Goal: Task Accomplishment & Management: Use online tool/utility

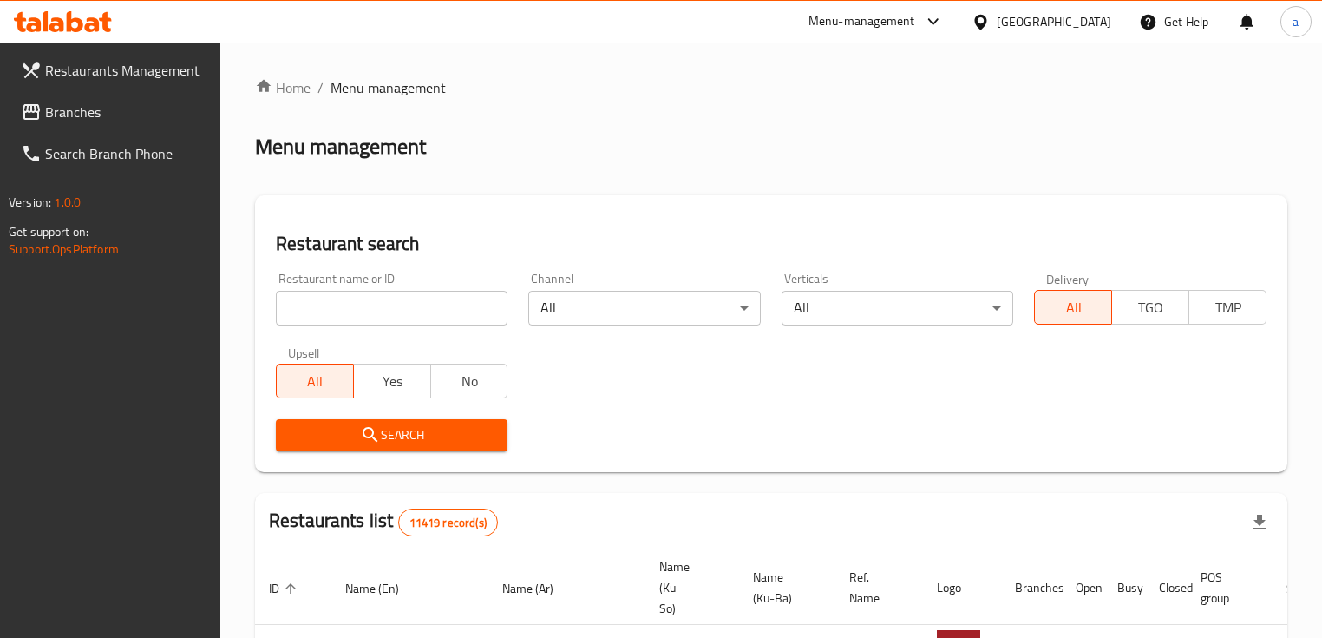
click at [399, 297] on input "search" at bounding box center [392, 308] width 232 height 35
paste input "659776"
type input "659776"
click button "Search" at bounding box center [392, 435] width 232 height 32
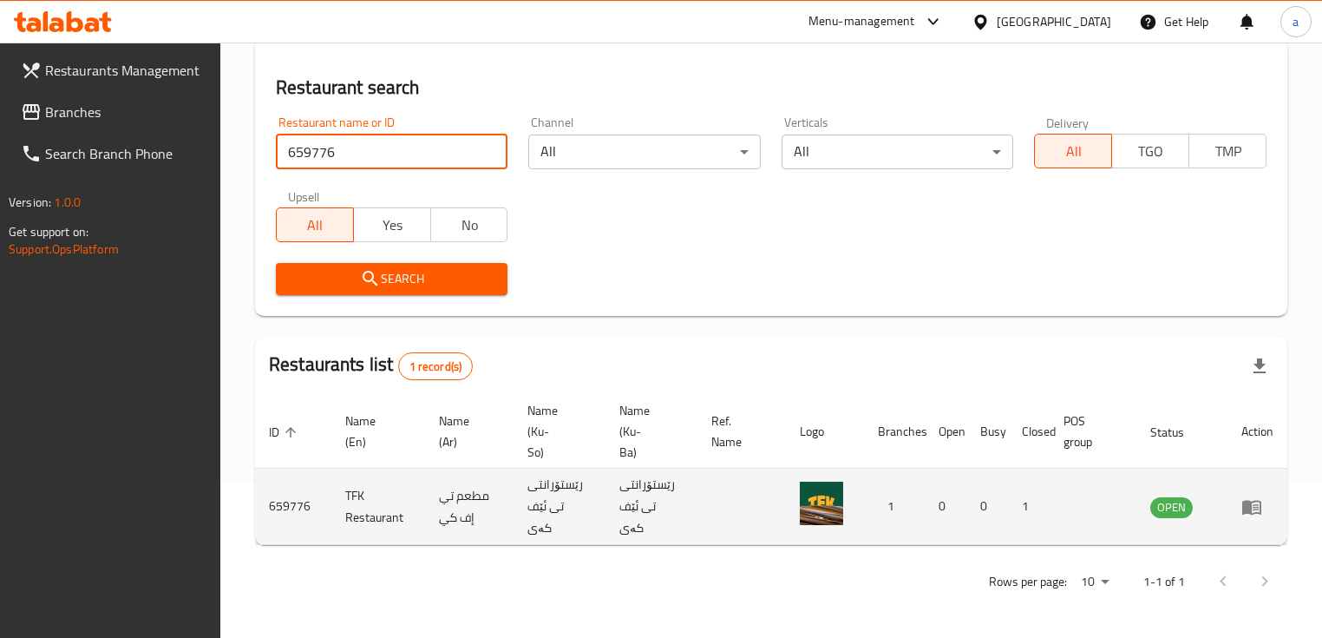
scroll to position [157, 0]
click at [1252, 509] on icon "enhanced table" at bounding box center [1251, 505] width 21 height 21
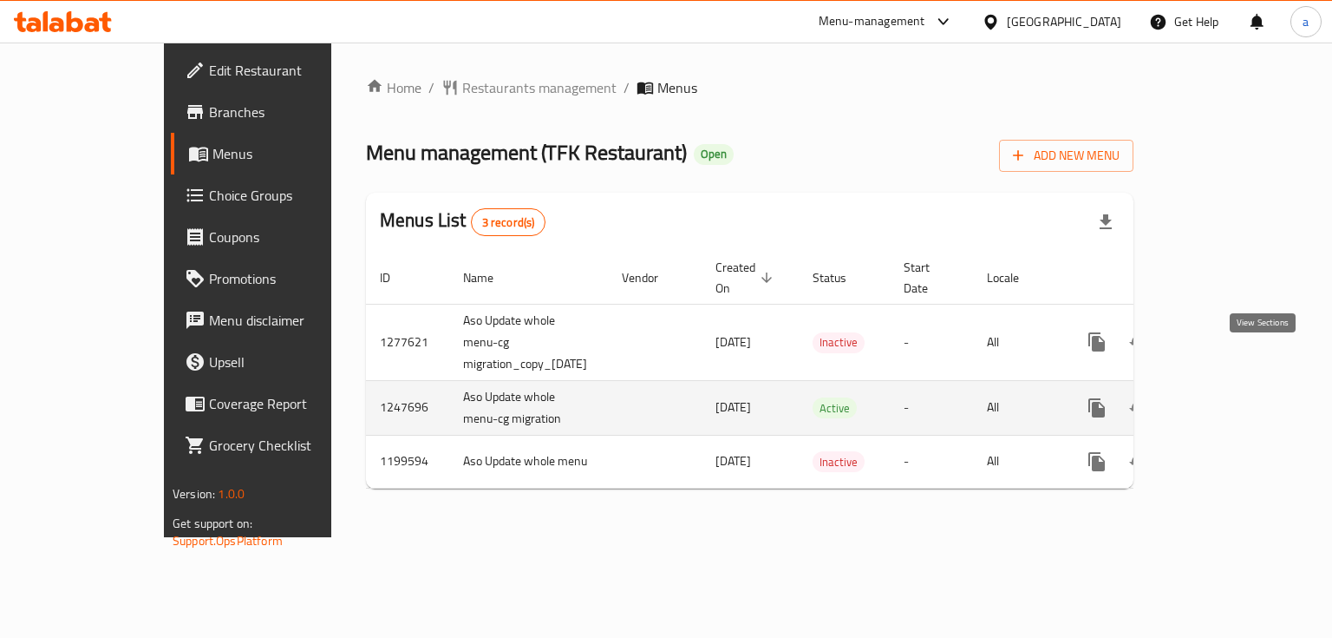
click at [1243, 387] on link "enhanced table" at bounding box center [1222, 408] width 42 height 42
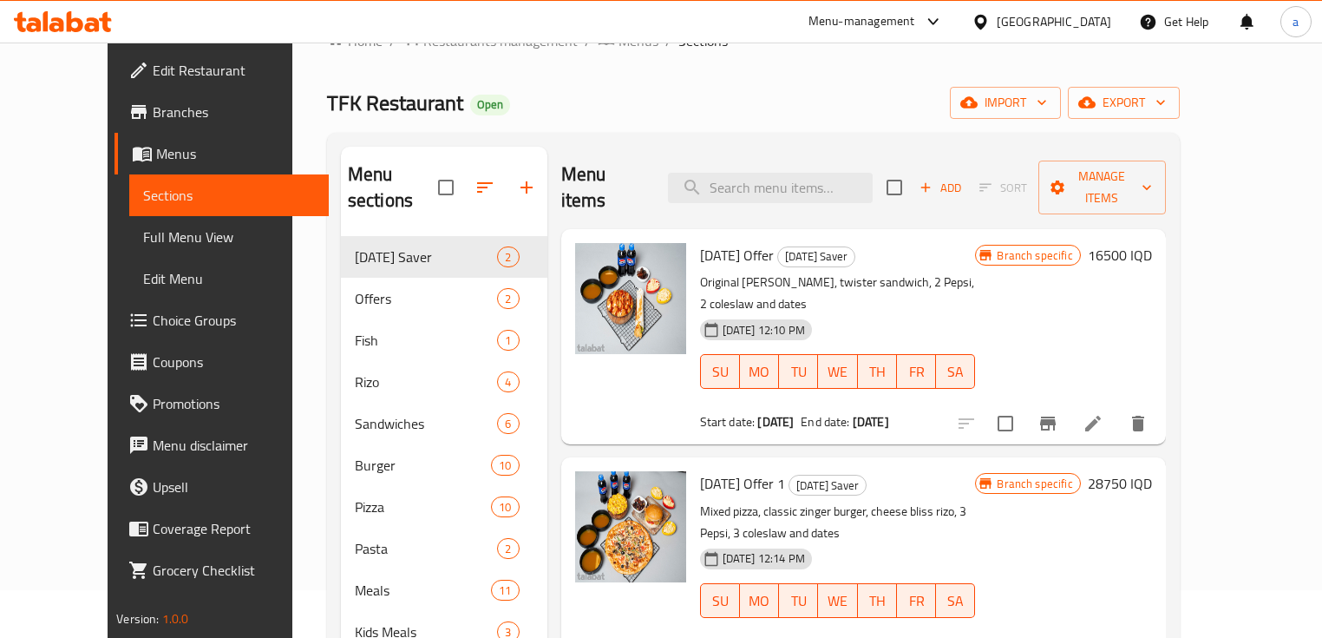
scroll to position [69, 0]
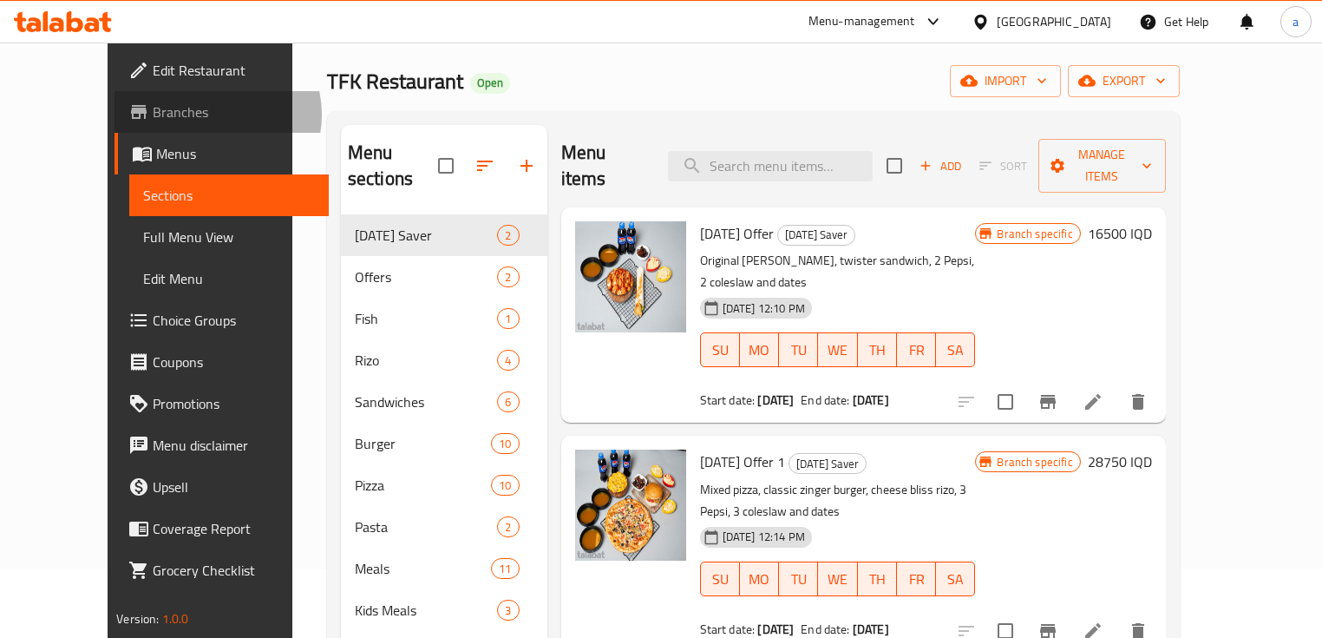
click at [153, 114] on span "Branches" at bounding box center [234, 111] width 162 height 21
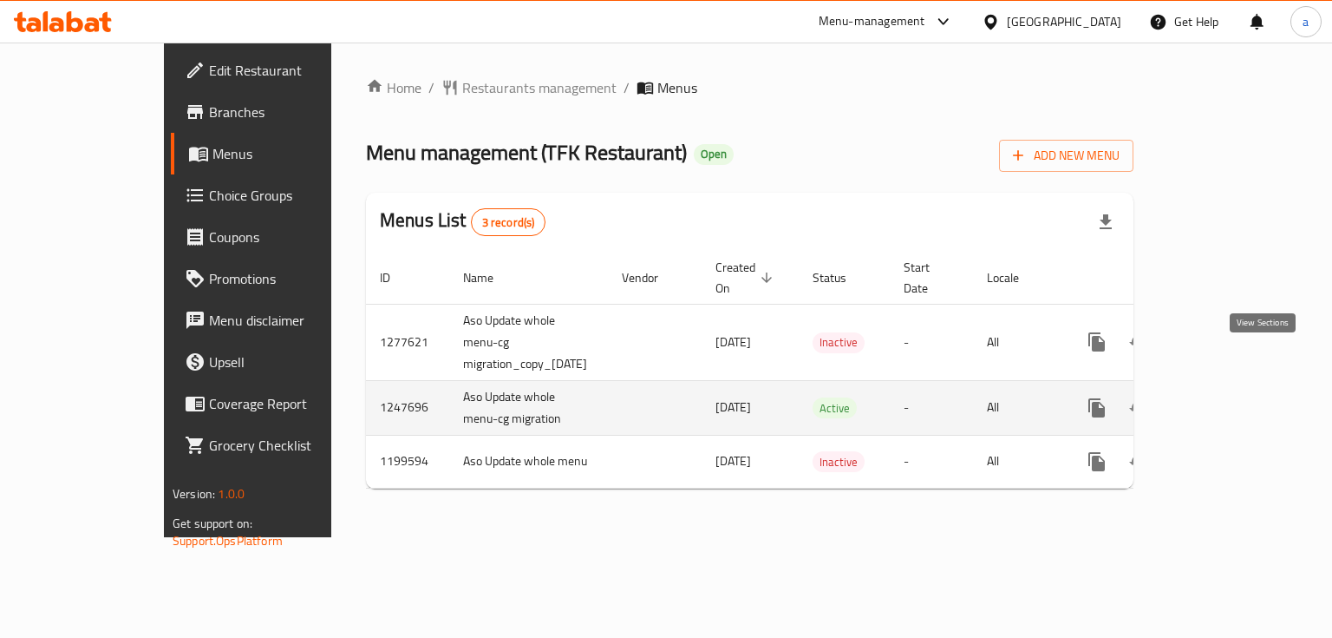
click at [1233, 397] on icon "enhanced table" at bounding box center [1222, 407] width 21 height 21
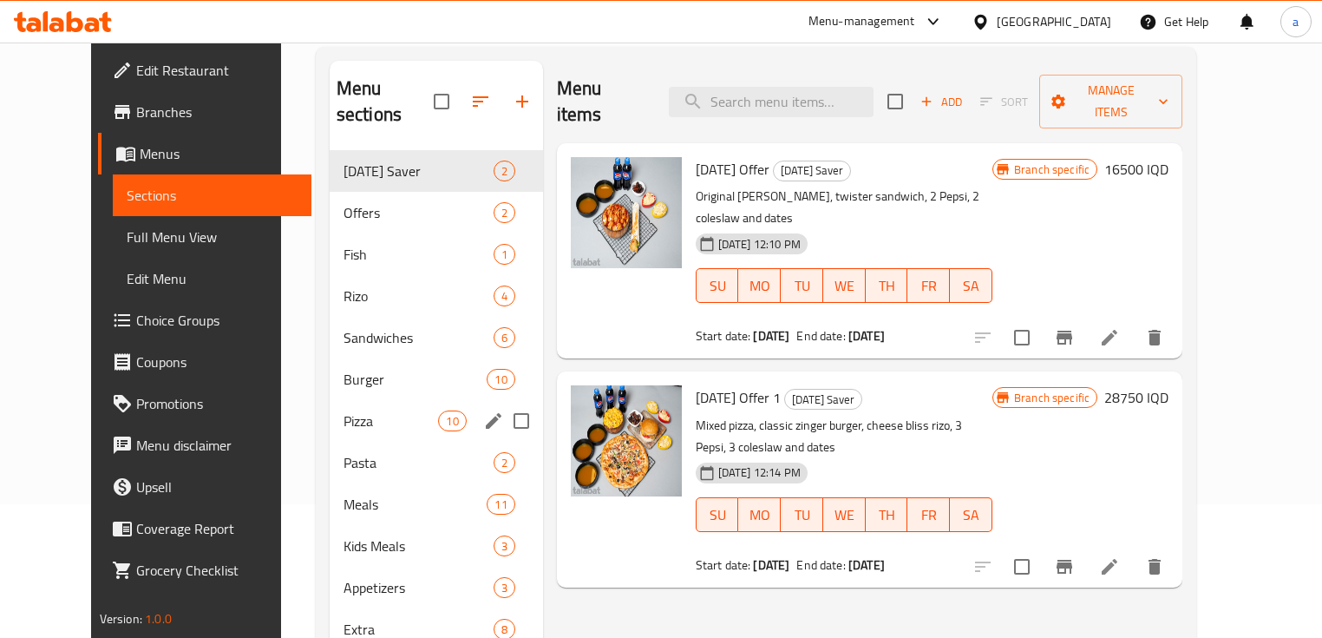
scroll to position [139, 0]
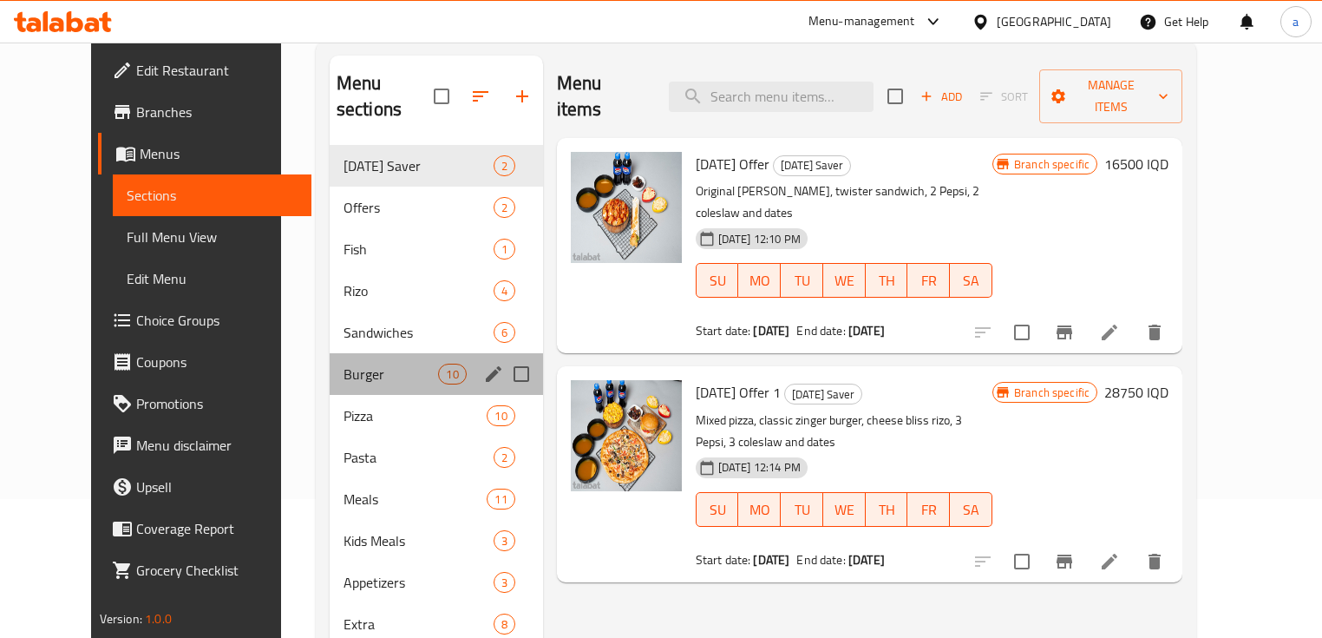
click at [351, 363] on div "Burger 10" at bounding box center [436, 374] width 213 height 42
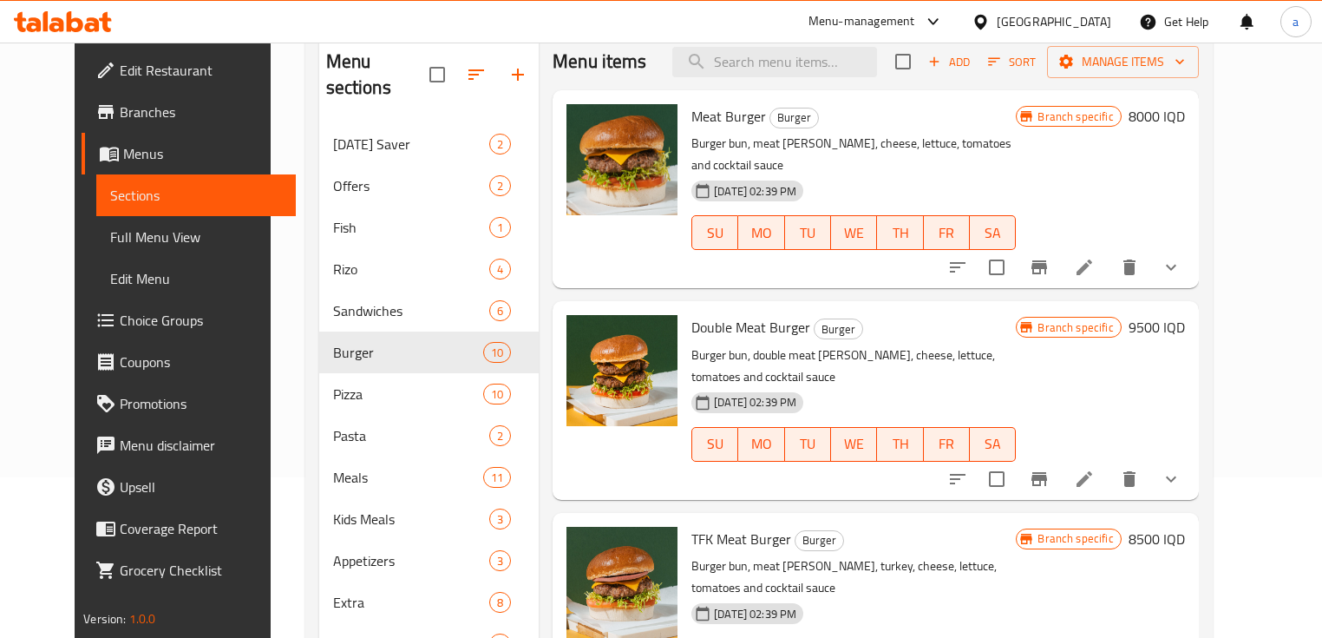
scroll to position [22, 0]
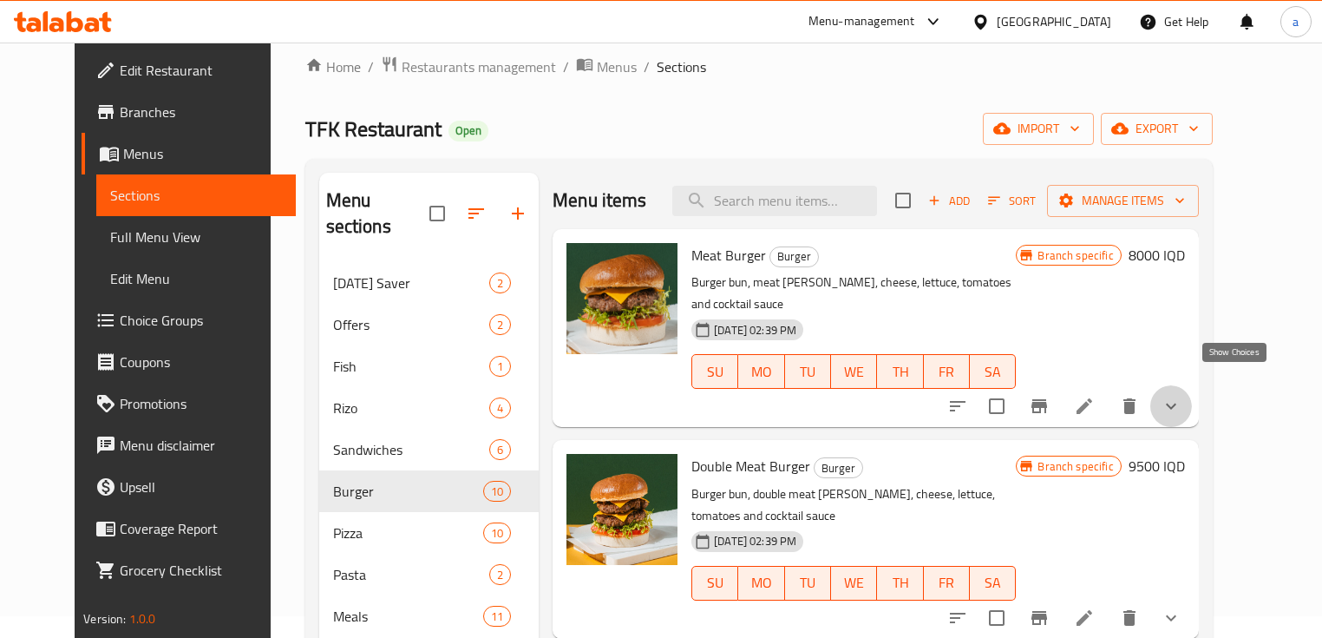
click at [1181, 396] on icon "show more" at bounding box center [1171, 406] width 21 height 21
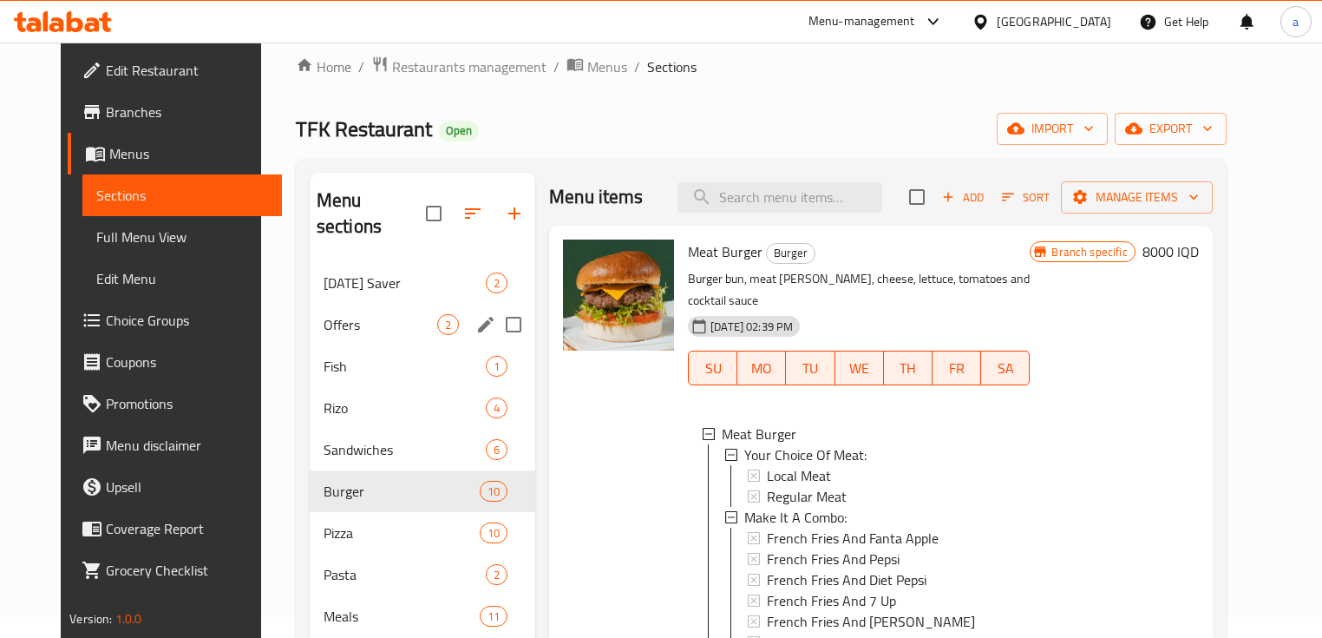
scroll to position [0, 0]
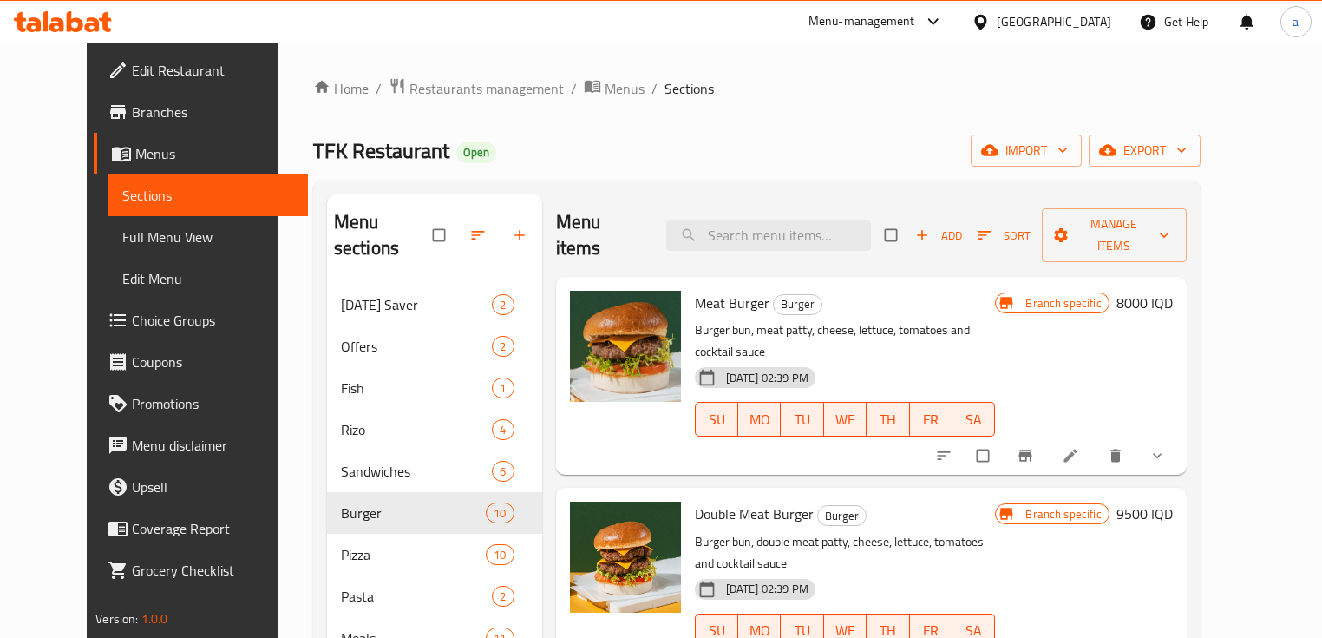
drag, startPoint x: 122, startPoint y: 224, endPoint x: 135, endPoint y: 230, distance: 14.4
click at [122, 226] on span "Full Menu View" at bounding box center [208, 236] width 172 height 21
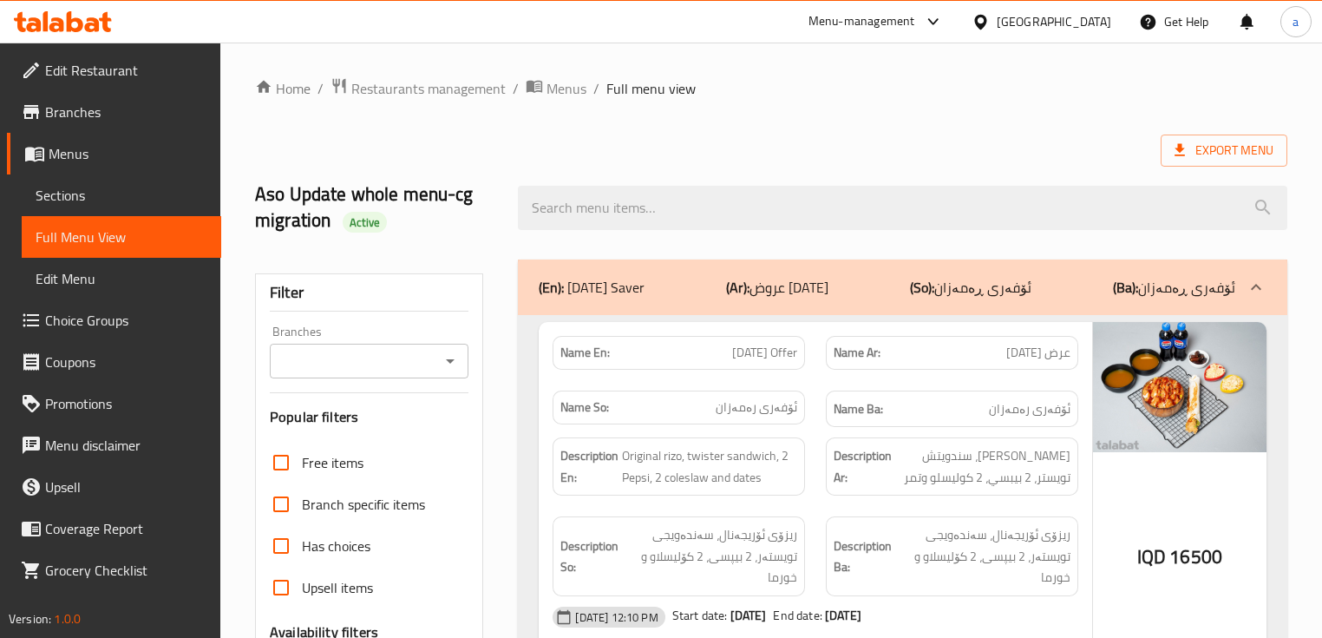
click at [456, 368] on icon "Open" at bounding box center [450, 360] width 21 height 21
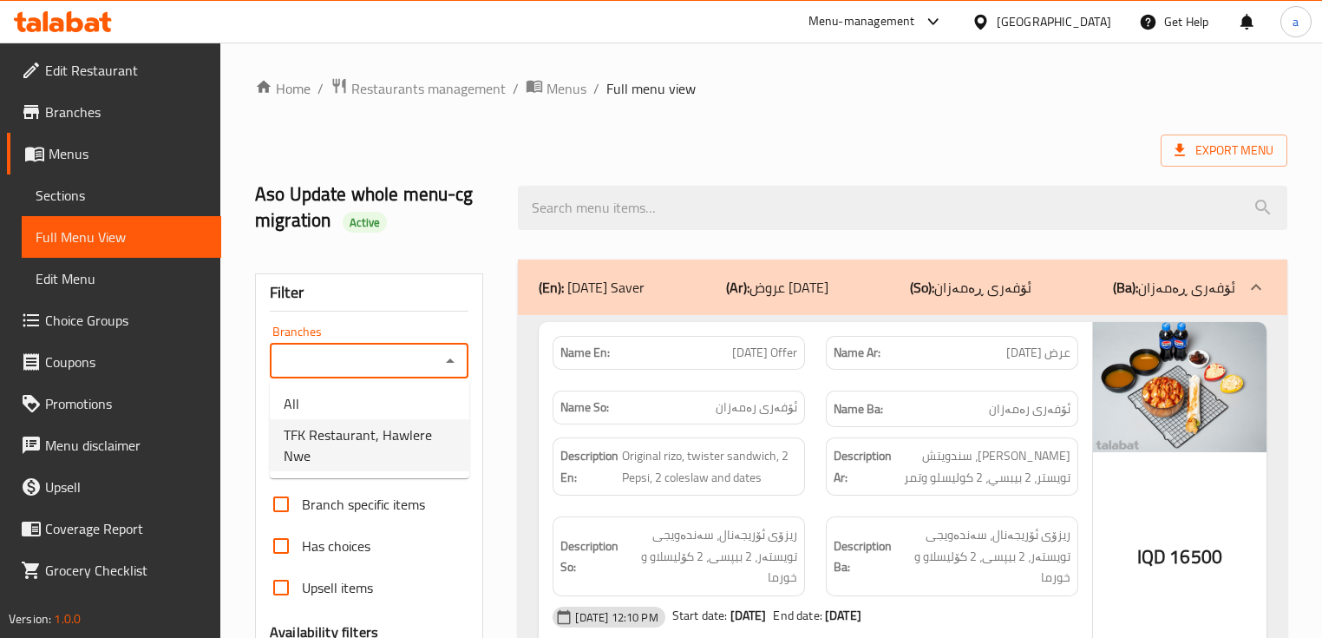
click at [382, 430] on span "TFK Restaurant, Hawlere Nwe" at bounding box center [370, 445] width 172 height 42
type input "TFK Restaurant, Hawlere Nwe"
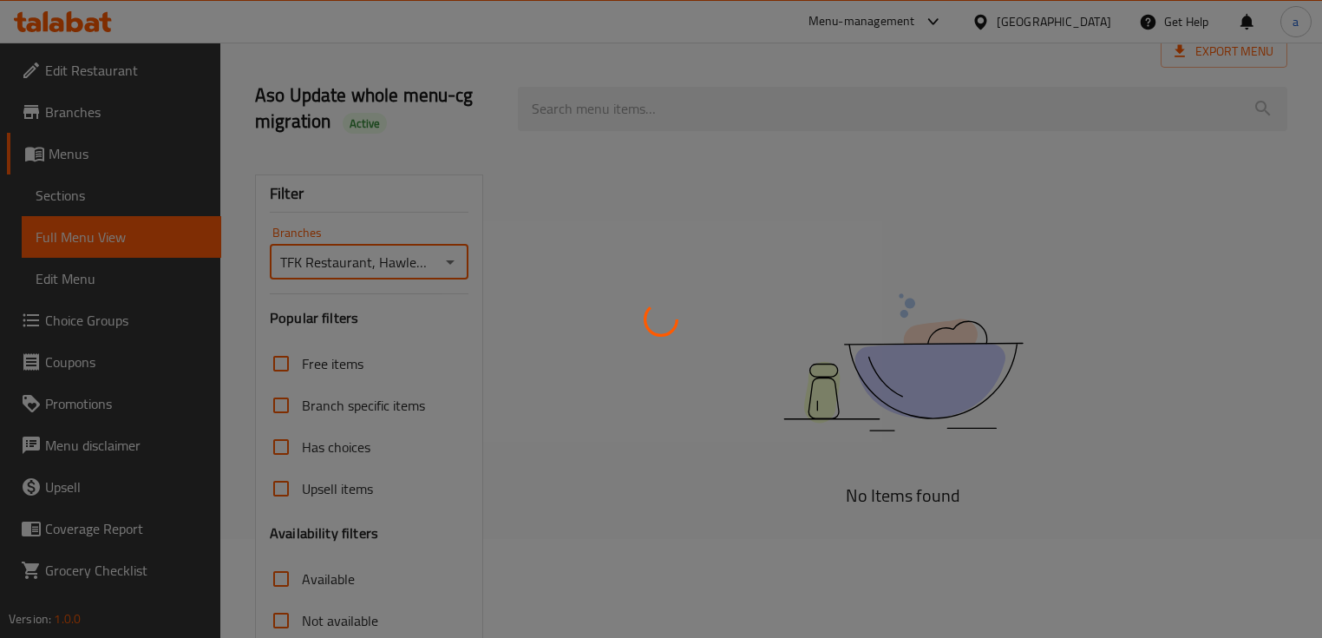
scroll to position [208, 0]
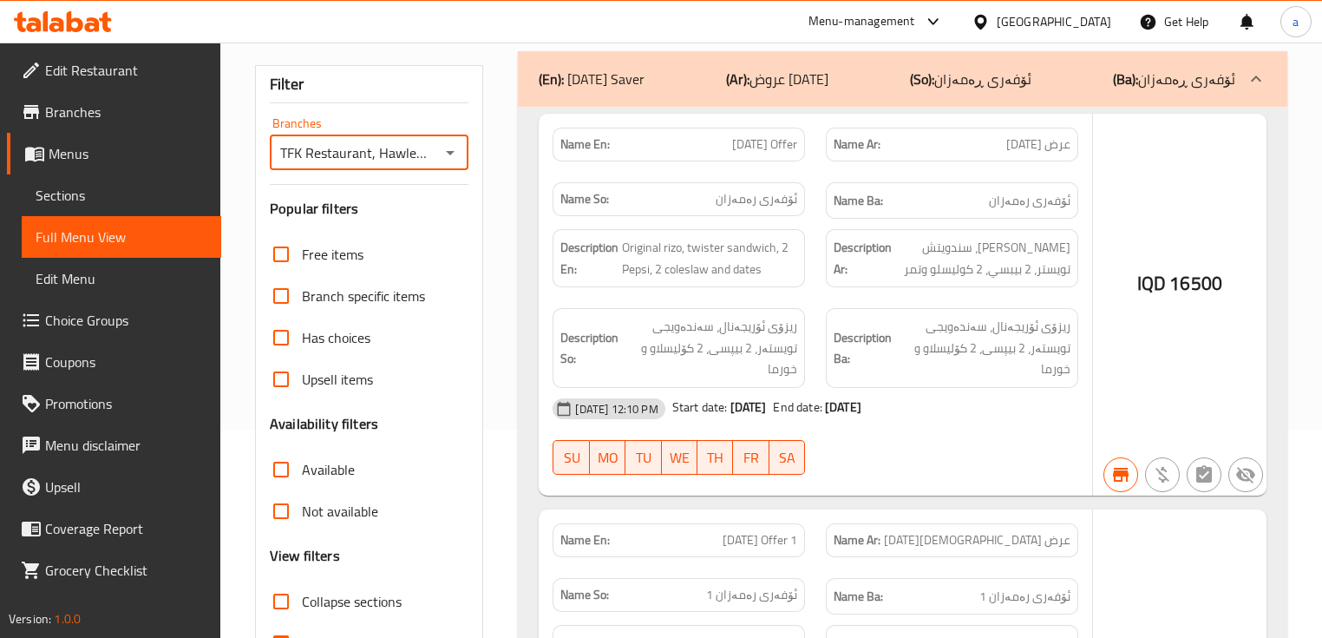
click at [281, 552] on div at bounding box center [661, 319] width 1322 height 638
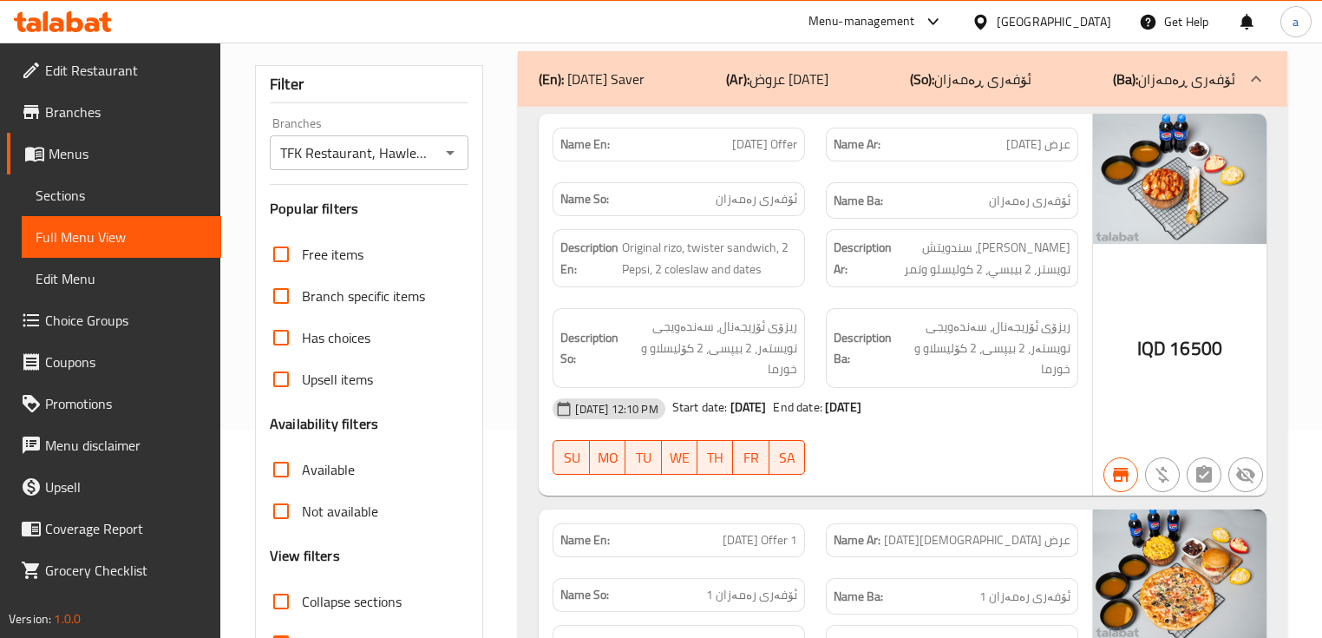
scroll to position [311, 0]
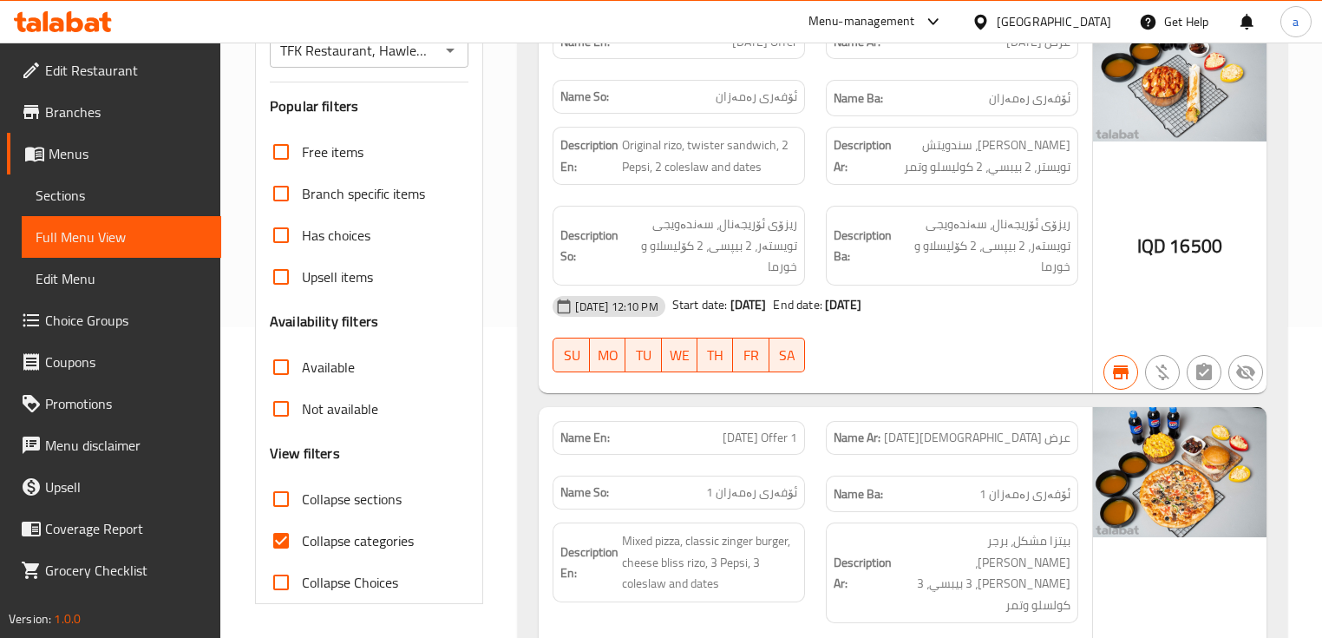
click at [283, 496] on input "Collapse sections" at bounding box center [281, 499] width 42 height 42
checkbox input "true"
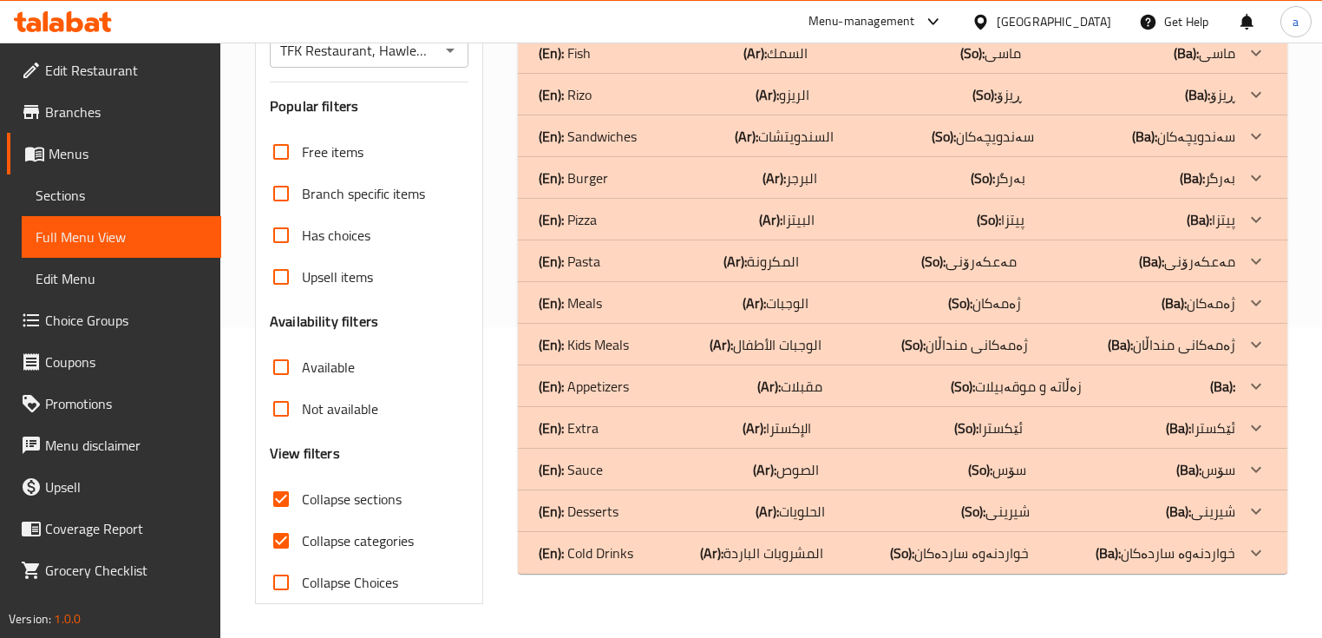
click at [281, 530] on input "Collapse categories" at bounding box center [281, 541] width 42 height 42
checkbox input "false"
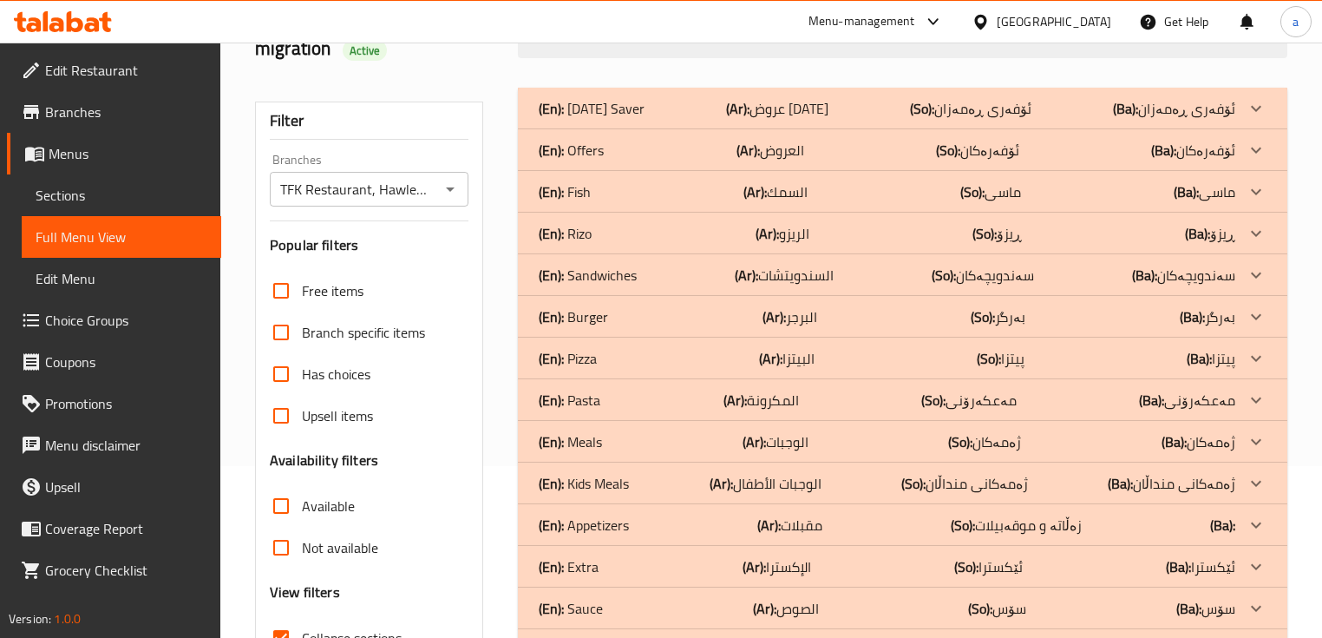
click at [1241, 129] on div at bounding box center [1256, 109] width 42 height 42
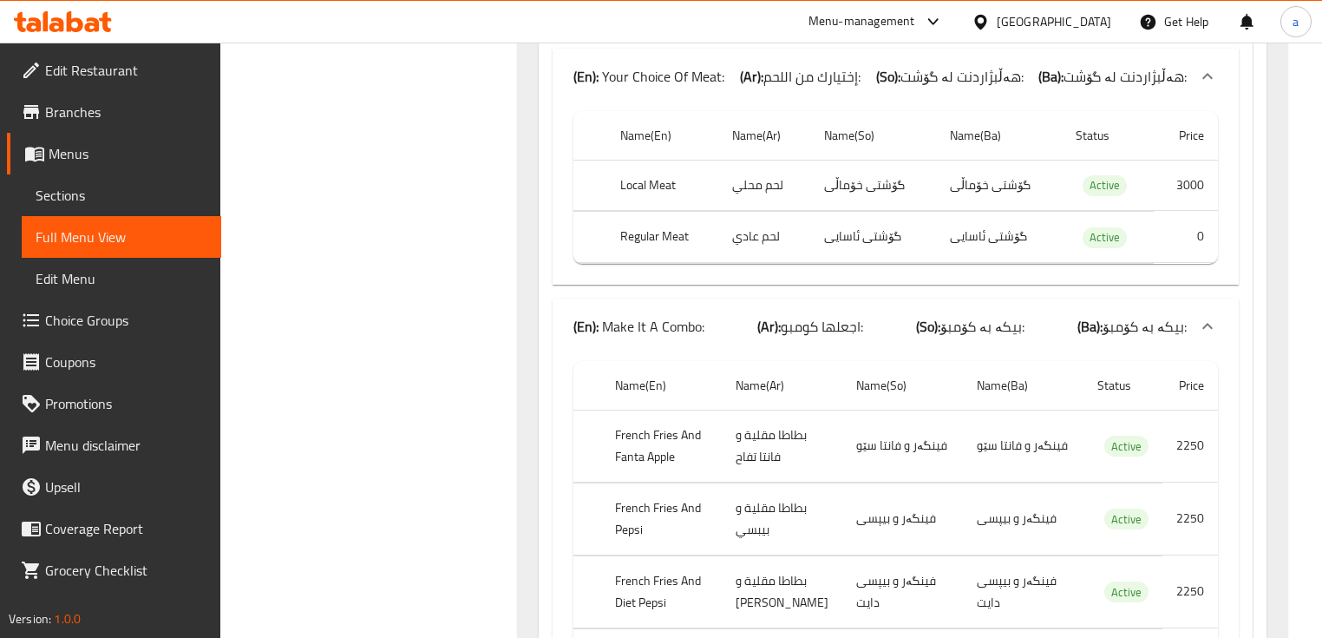
scroll to position [866, 0]
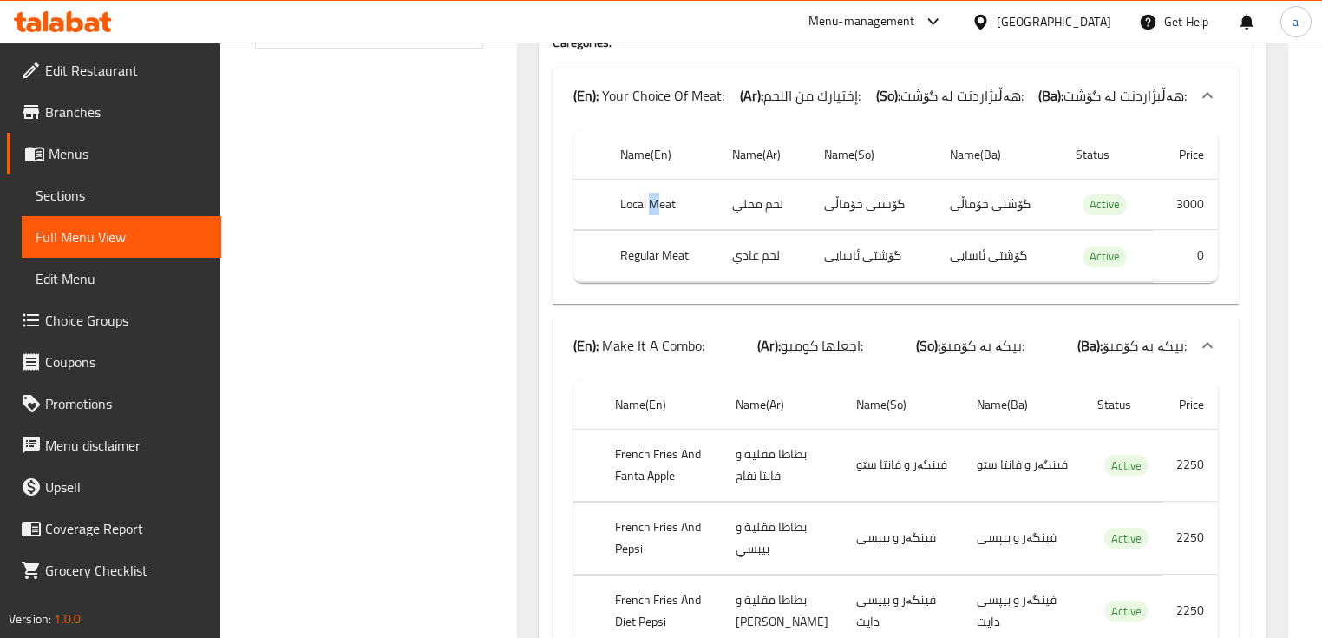
click at [625, 230] on th "Local Meat" at bounding box center [662, 204] width 112 height 51
click at [632, 282] on th "Regular Meat" at bounding box center [662, 256] width 112 height 51
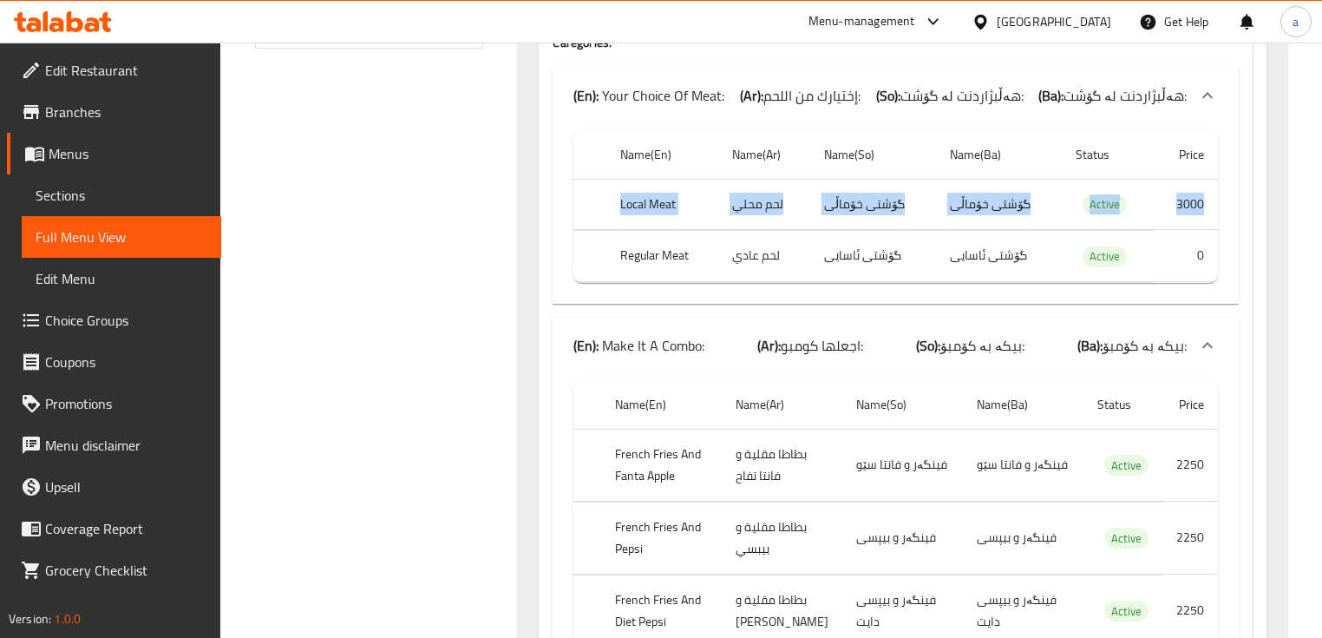
drag, startPoint x: 598, startPoint y: 257, endPoint x: 1051, endPoint y: 271, distance: 453.8
click at [1051, 230] on tr "Local Meat لحم محلي گۆشتی خۆماڵی گۆشتی خۆماڵی Active 3000" at bounding box center [895, 204] width 644 height 51
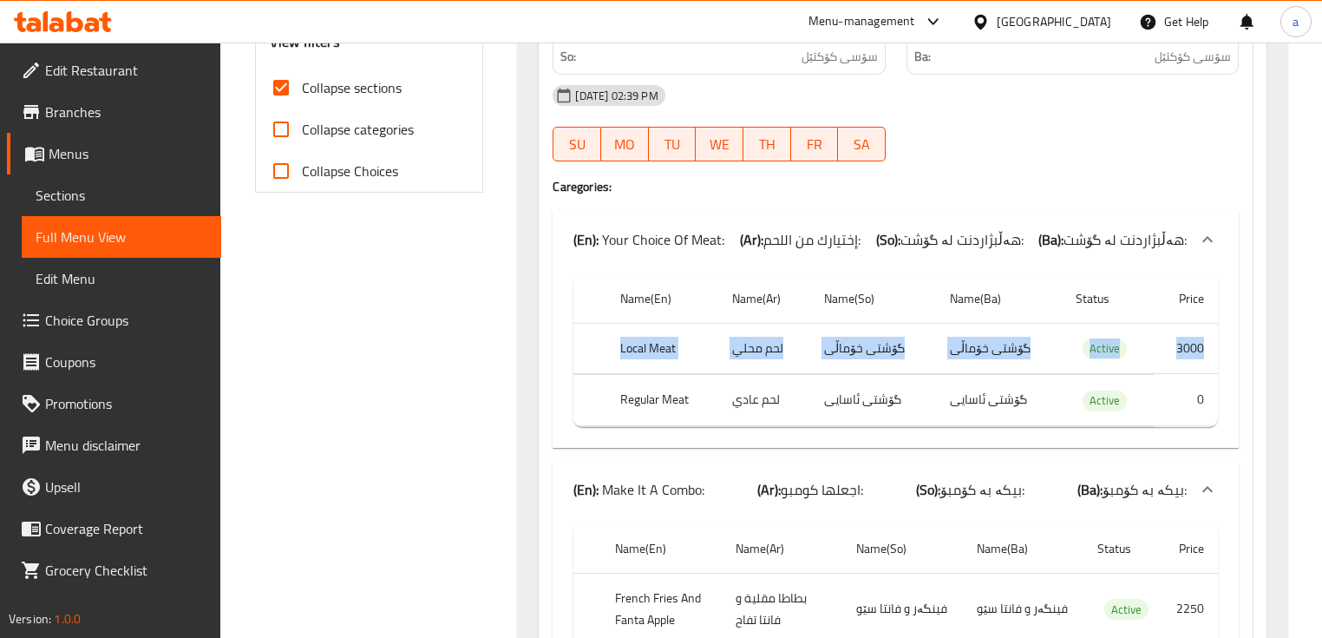
scroll to position [796, 0]
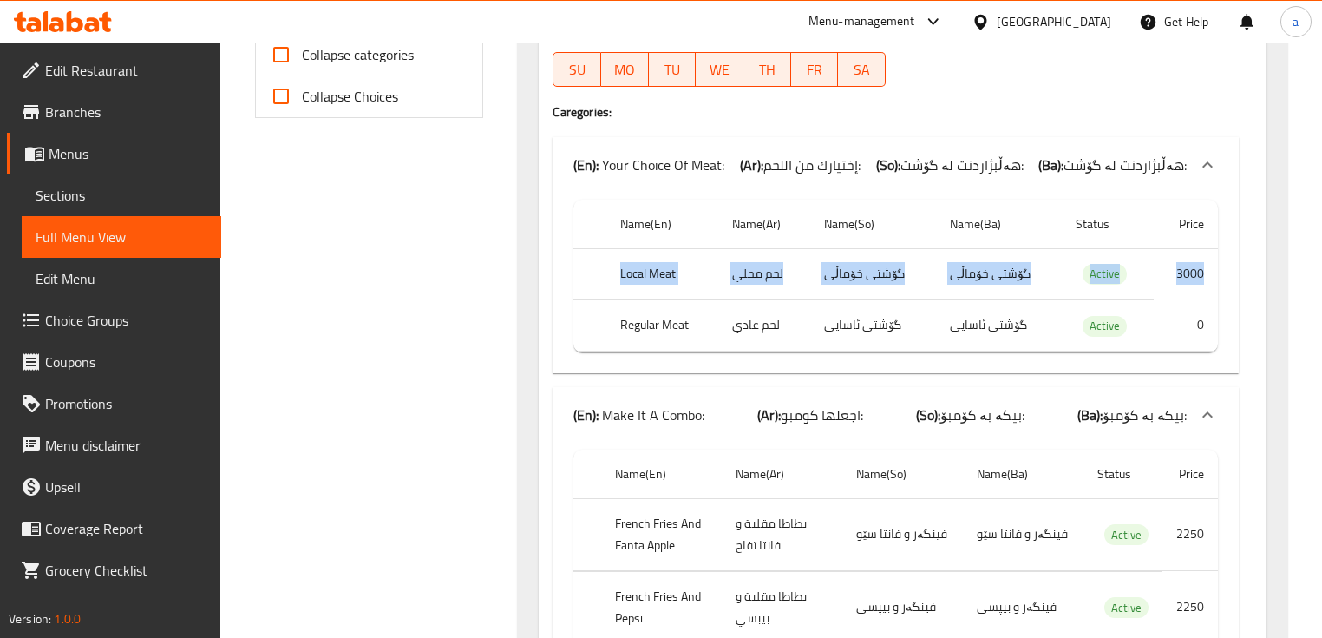
click at [1154, 299] on td "3000" at bounding box center [1186, 273] width 64 height 51
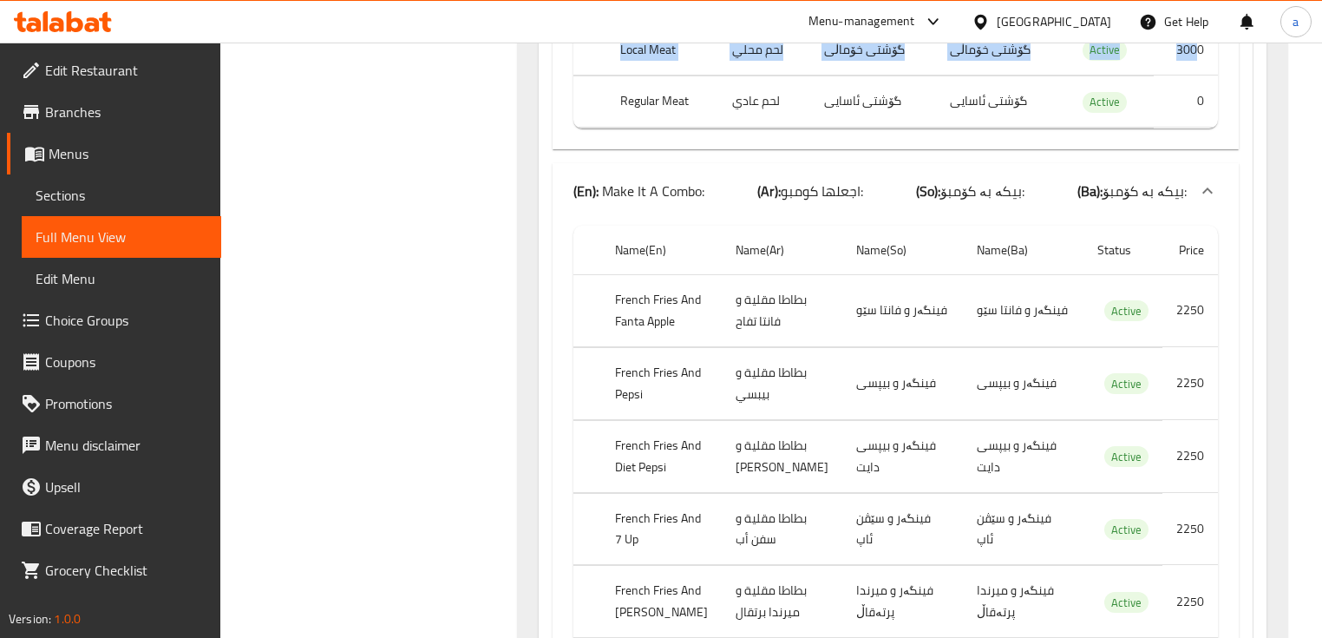
scroll to position [770, 0]
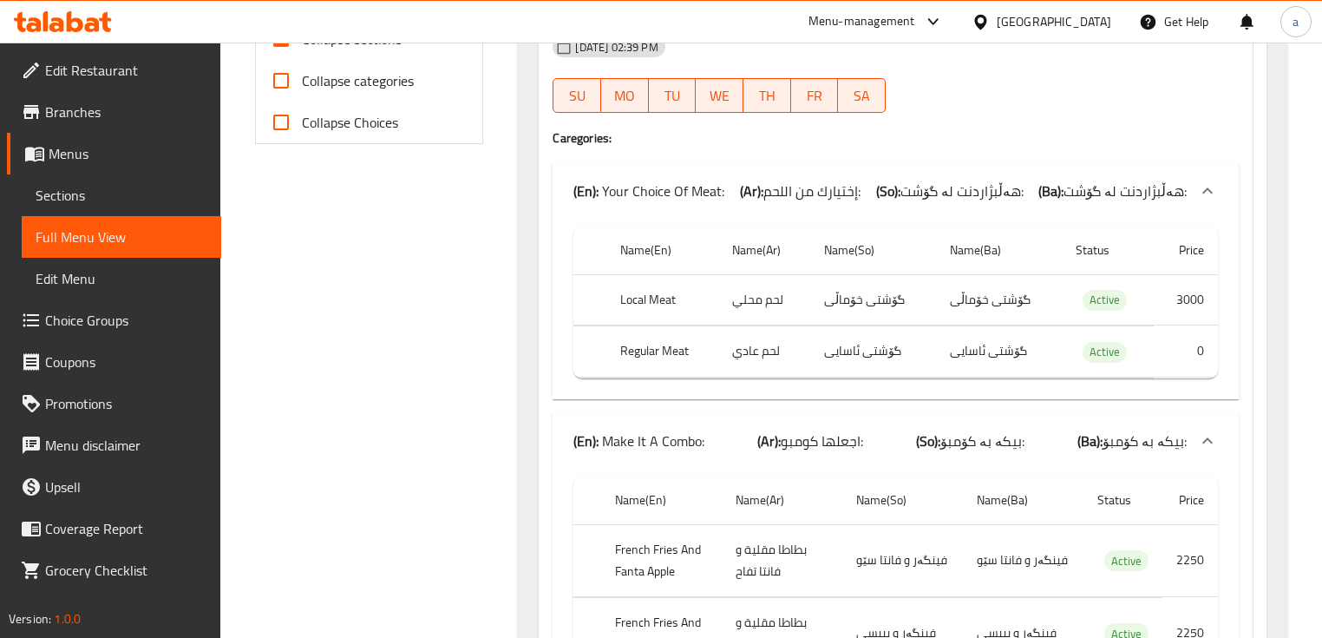
click at [1253, 338] on div "IQD 8000" at bounding box center [1339, 389] width 173 height 1230
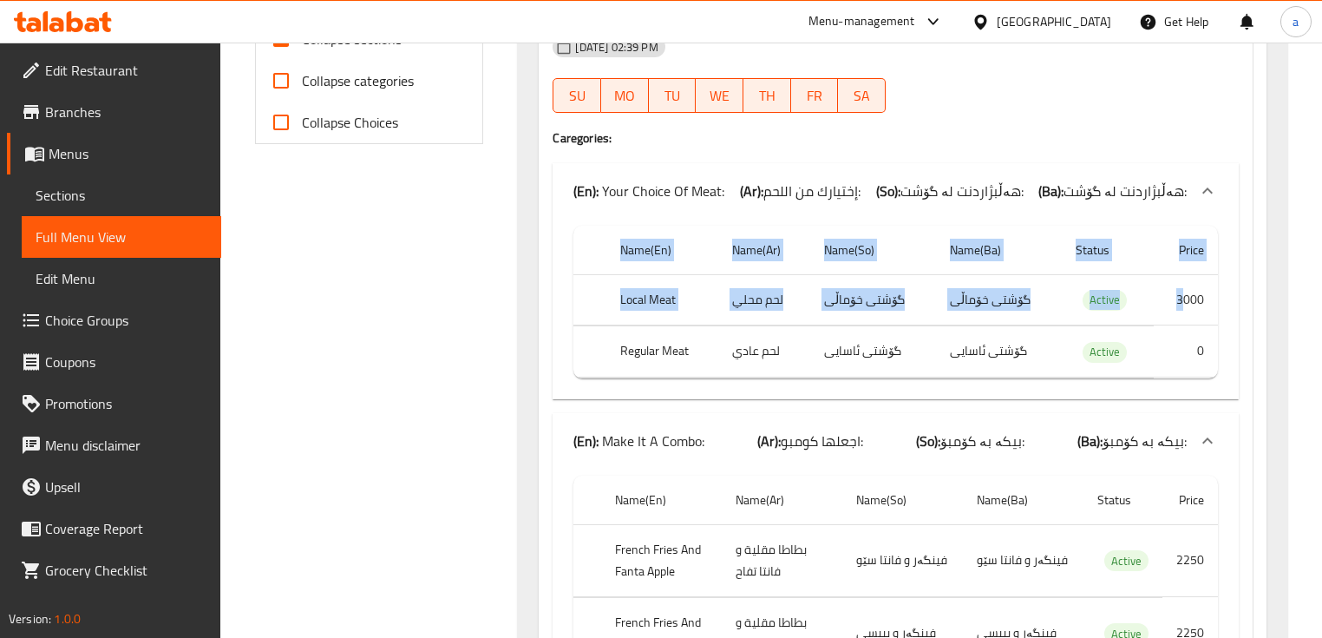
drag, startPoint x: 1023, startPoint y: 347, endPoint x: 1066, endPoint y: 350, distance: 42.6
click at [1066, 350] on div "Name(En) Name(Ar) Name(So) Name(Ba) Status Price Local Meat لحم محلي گۆشتی خۆما…" at bounding box center [896, 309] width 686 height 180
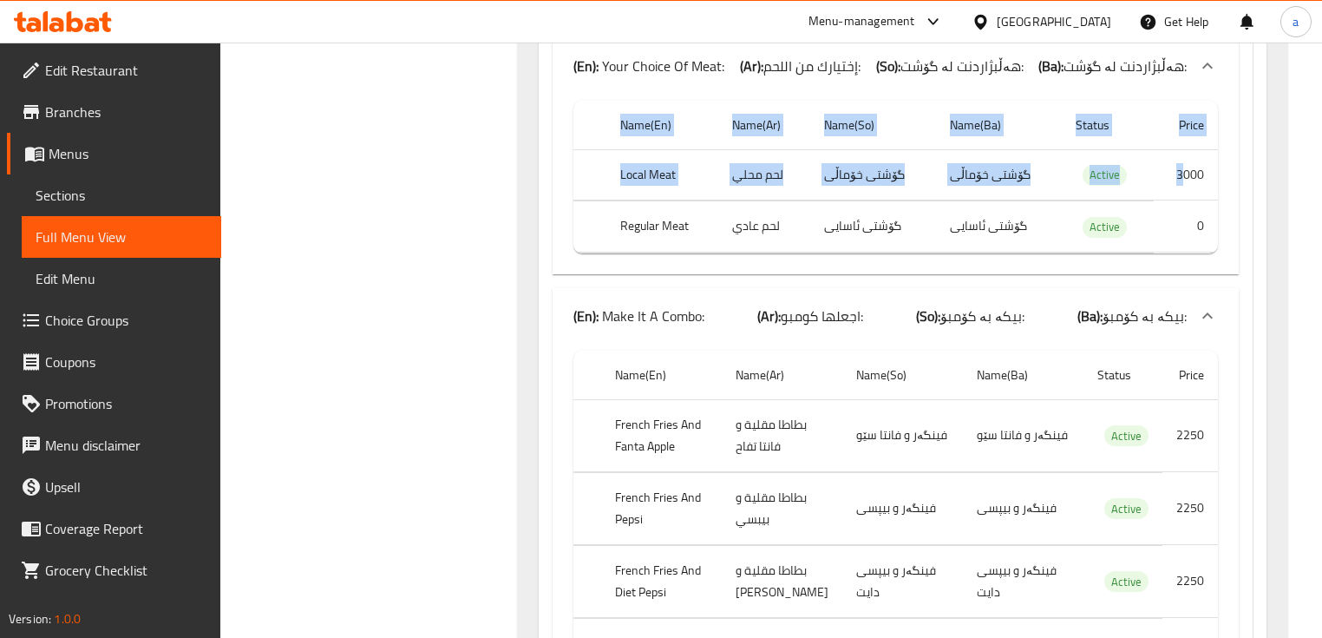
scroll to position [909, 0]
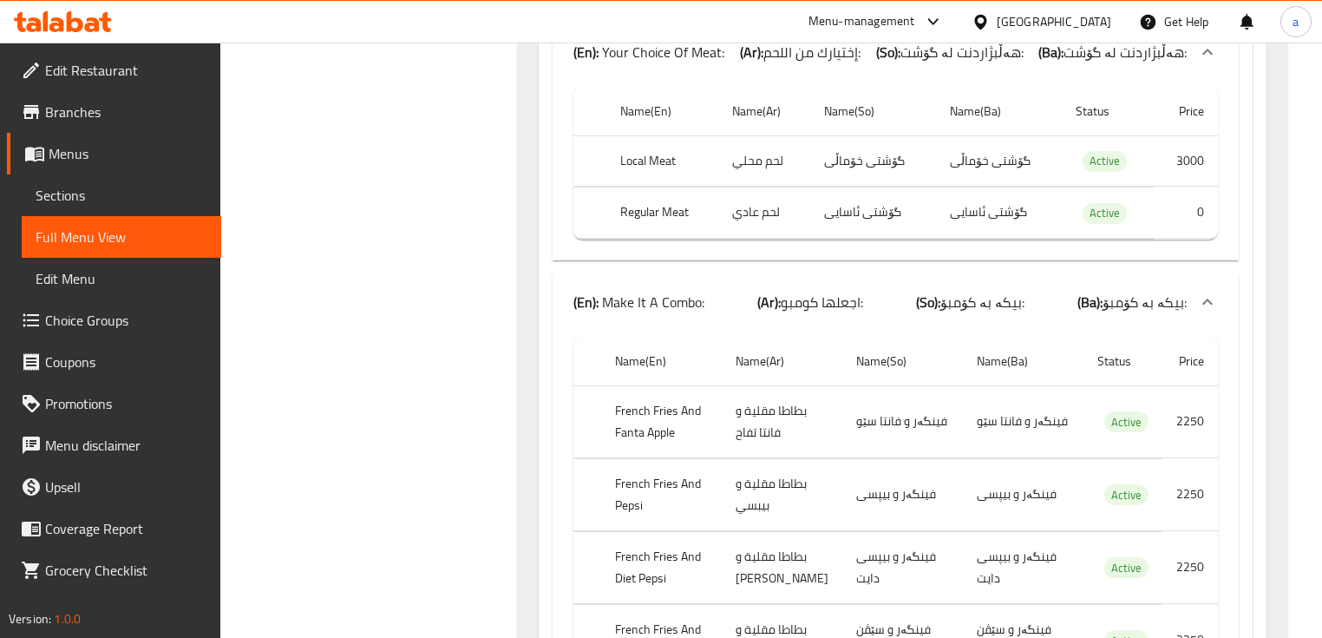
drag, startPoint x: 1188, startPoint y: 437, endPoint x: 1147, endPoint y: 443, distance: 42.1
click at [1303, 307] on div "IQD 8000" at bounding box center [1340, 294] width 75 height 26
click at [1253, 526] on div "IQD 8000" at bounding box center [1339, 250] width 173 height 1230
